Goal: Ask a question

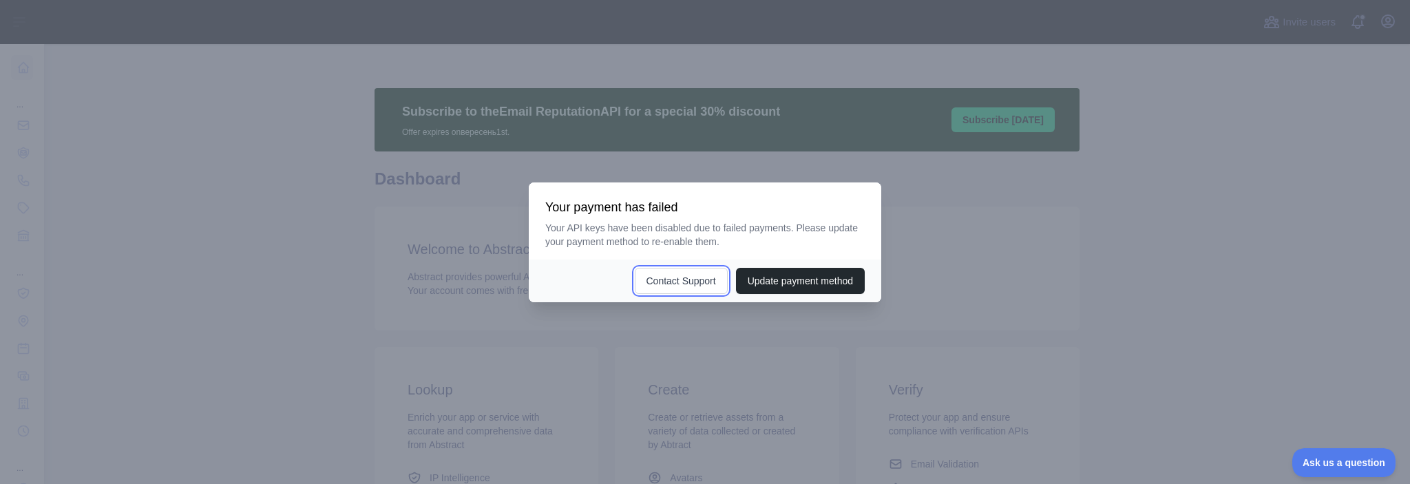
drag, startPoint x: 687, startPoint y: 283, endPoint x: 1026, endPoint y: 253, distance: 340.1
click at [1025, 253] on div "​ Your payment has failed Your API keys have been disabled due to failed paymen…" at bounding box center [705, 242] width 1410 height 484
click at [1026, 253] on div at bounding box center [705, 242] width 1410 height 484
drag, startPoint x: 1018, startPoint y: 251, endPoint x: 799, endPoint y: 288, distance: 222.1
click at [1016, 251] on div at bounding box center [705, 242] width 1410 height 484
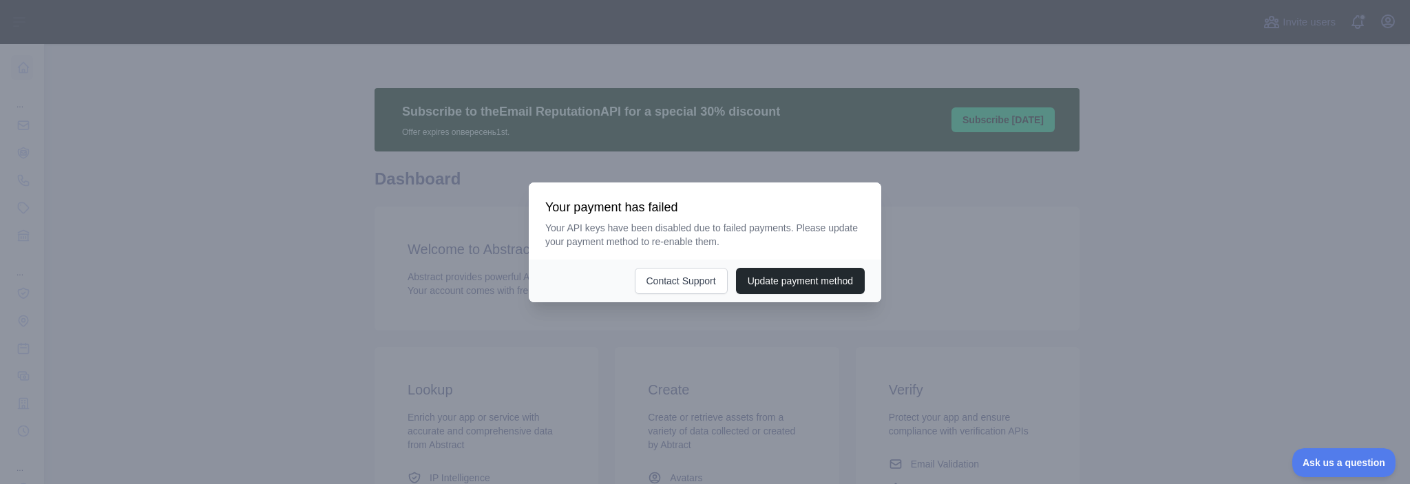
click at [969, 282] on div at bounding box center [705, 242] width 1410 height 484
click at [641, 283] on button "Contact Support" at bounding box center [655, 281] width 93 height 26
click at [837, 399] on div at bounding box center [705, 242] width 1410 height 484
drag, startPoint x: 413, startPoint y: 231, endPoint x: 488, endPoint y: 189, distance: 85.7
click at [413, 231] on div at bounding box center [705, 242] width 1410 height 484
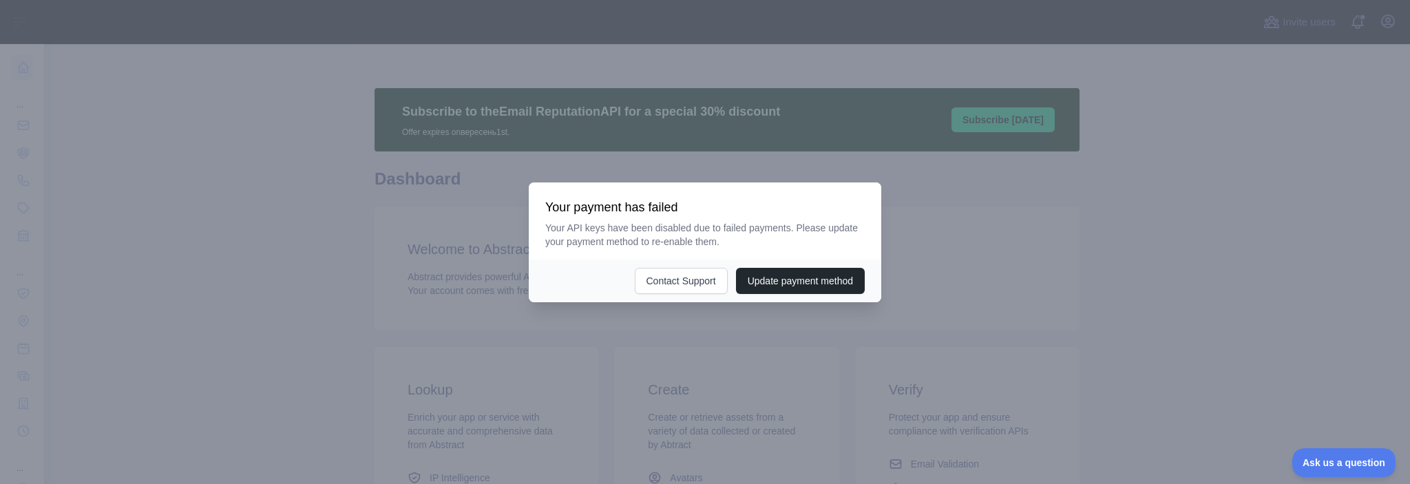
click at [1186, 313] on div at bounding box center [705, 242] width 1410 height 484
